Goal: Transaction & Acquisition: Purchase product/service

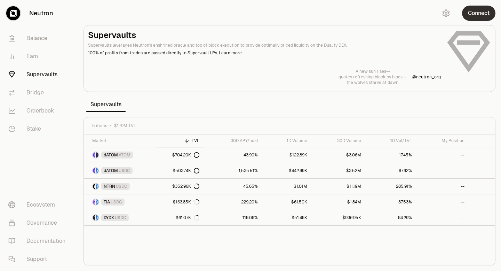
click at [480, 11] on button "Connect" at bounding box center [478, 13] width 33 height 15
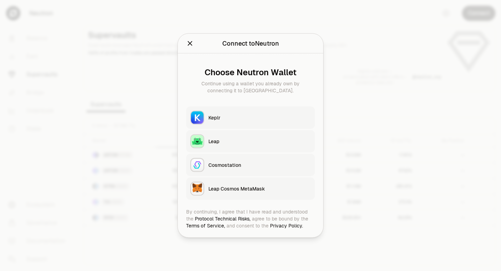
click at [262, 119] on div "Keplr" at bounding box center [259, 117] width 102 height 7
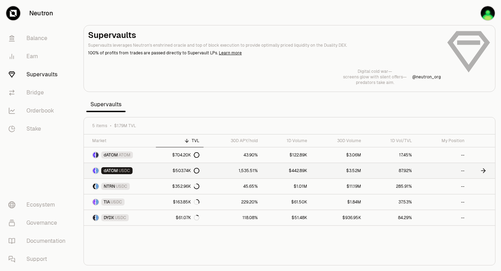
click at [197, 171] on icon at bounding box center [197, 171] width 6 height 6
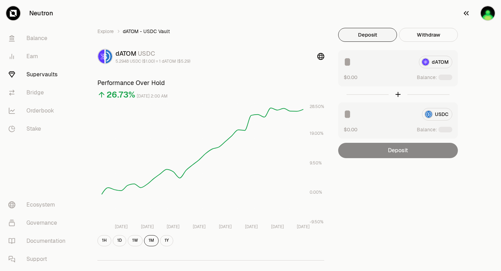
click at [483, 14] on img "button" at bounding box center [488, 13] width 14 height 14
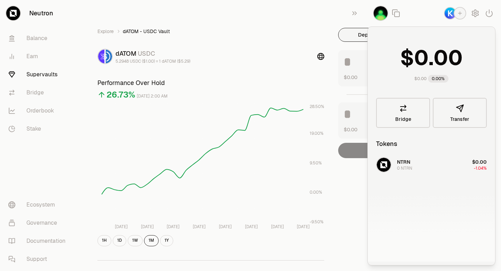
click at [381, 14] on img "button" at bounding box center [381, 13] width 14 height 14
click at [355, 203] on div "Explore dATOM - USDC Vault dATOM USDC 5.2948 USDC ($1.00) = 1 dATOM ($5.29) Per…" at bounding box center [289, 225] width 401 height 394
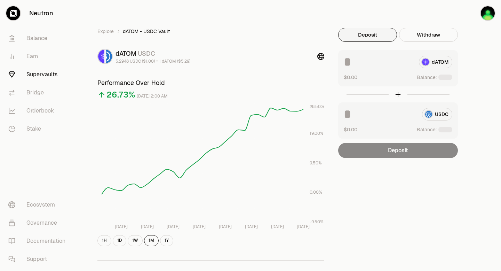
click at [444, 77] on div at bounding box center [445, 77] width 14 height 6
click at [443, 77] on button "Use Max" at bounding box center [442, 77] width 20 height 7
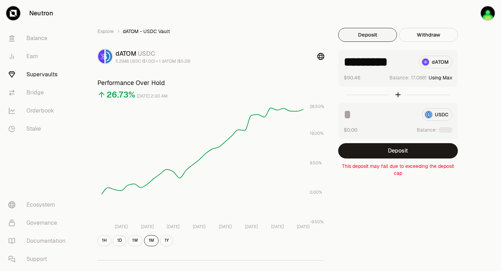
click at [401, 63] on input "*********" at bounding box center [379, 62] width 70 height 13
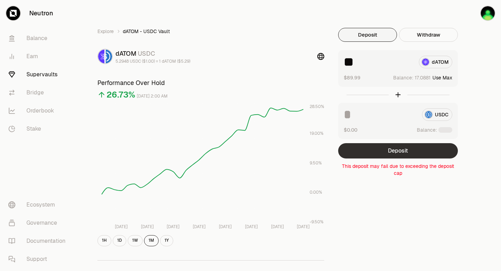
type input "**"
click at [398, 149] on button "Deposit" at bounding box center [398, 150] width 120 height 15
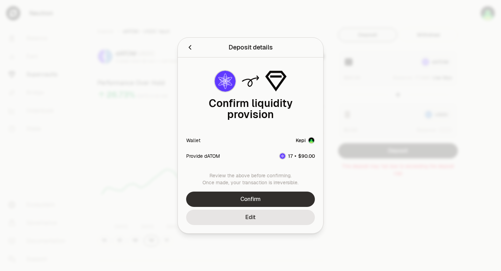
click at [259, 196] on button "Confirm" at bounding box center [250, 198] width 129 height 15
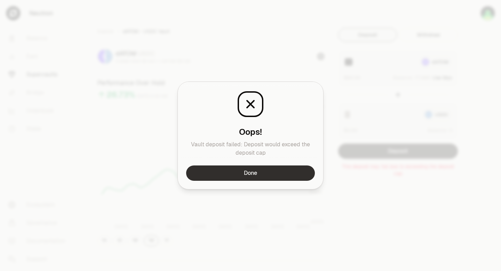
click at [291, 174] on button "Done" at bounding box center [250, 172] width 129 height 15
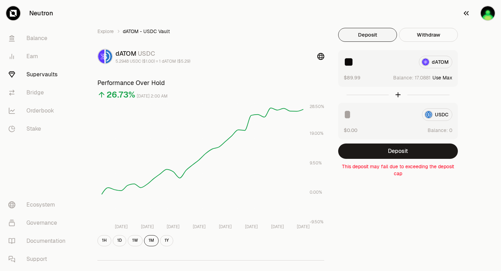
click at [491, 14] on img "button" at bounding box center [488, 13] width 14 height 14
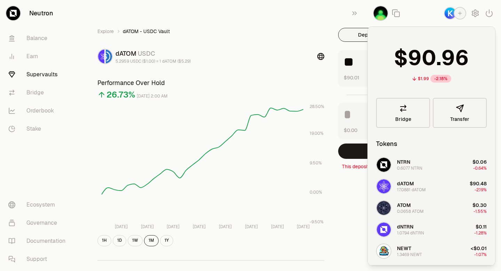
click at [491, 14] on icon "button" at bounding box center [489, 13] width 8 height 8
